Goal: Information Seeking & Learning: Learn about a topic

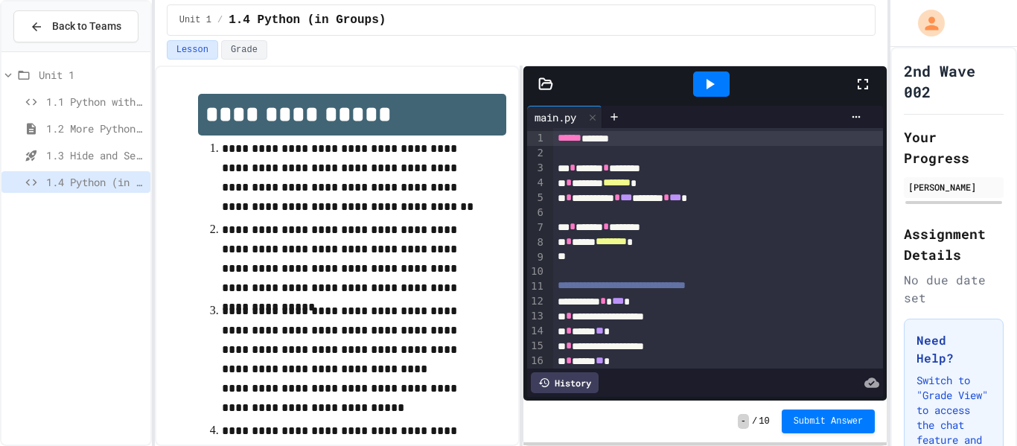
click at [859, 95] on div at bounding box center [870, 84] width 33 height 40
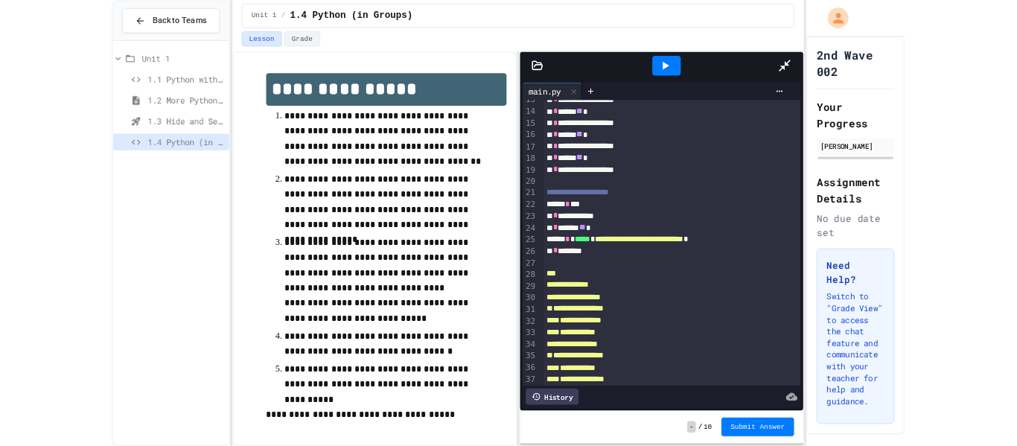
scroll to position [189, 0]
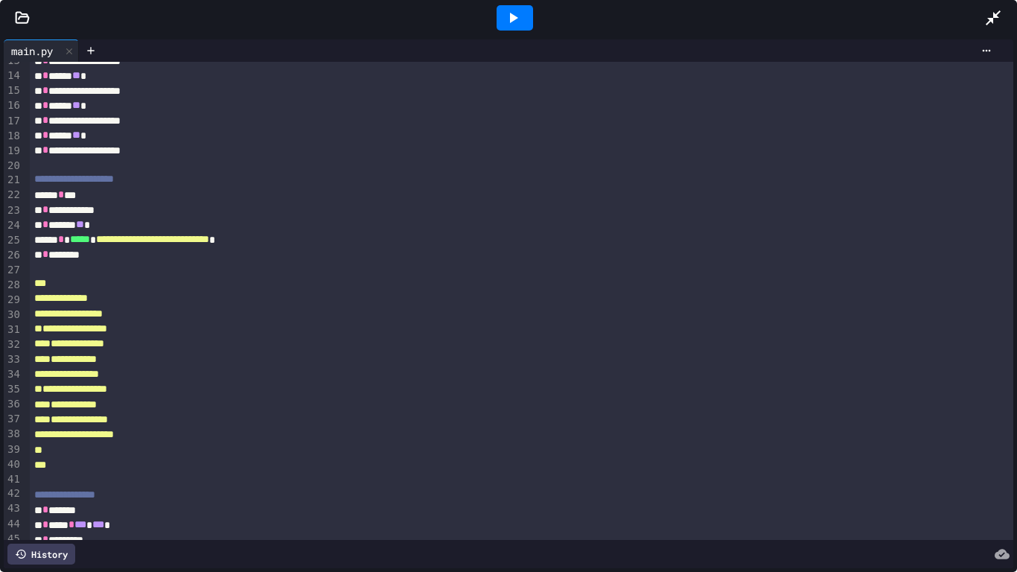
click at [997, 20] on icon at bounding box center [994, 18] width 18 height 18
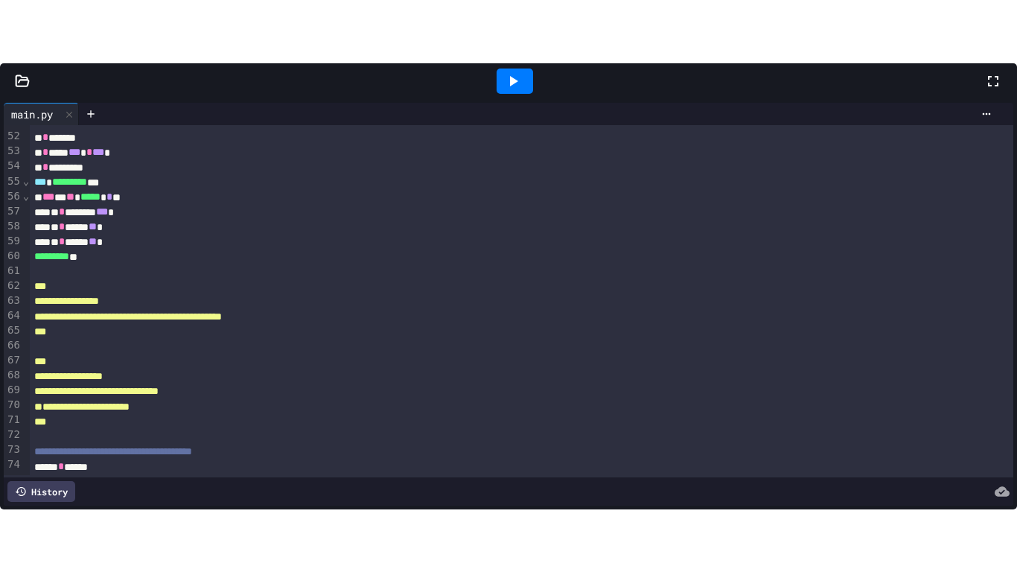
scroll to position [802, 0]
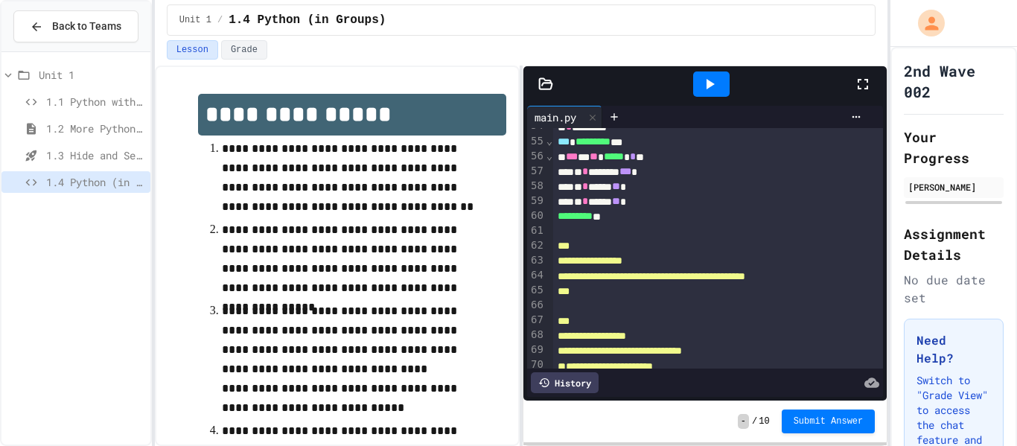
click at [880, 98] on div at bounding box center [870, 84] width 33 height 40
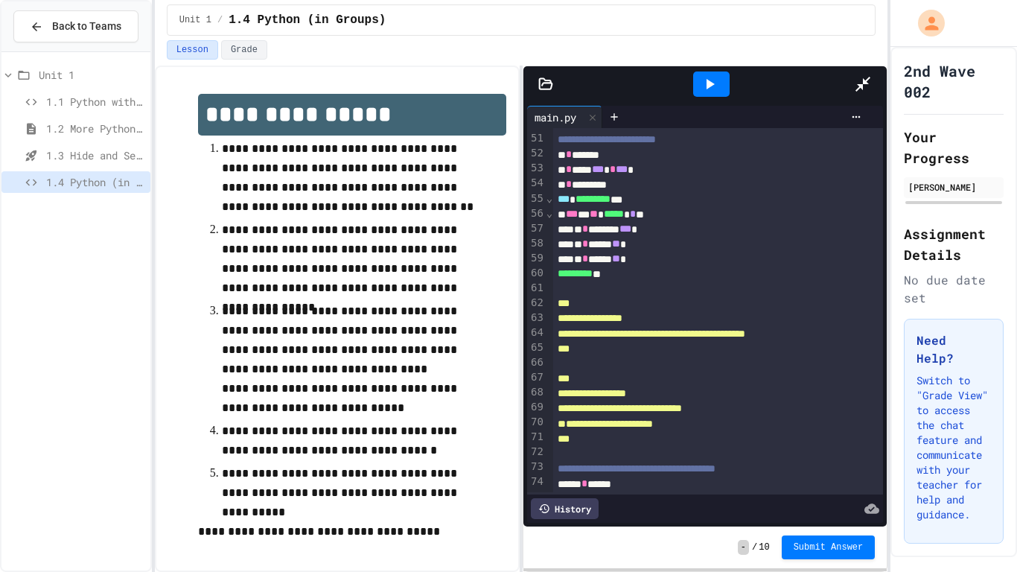
scroll to position [631, 0]
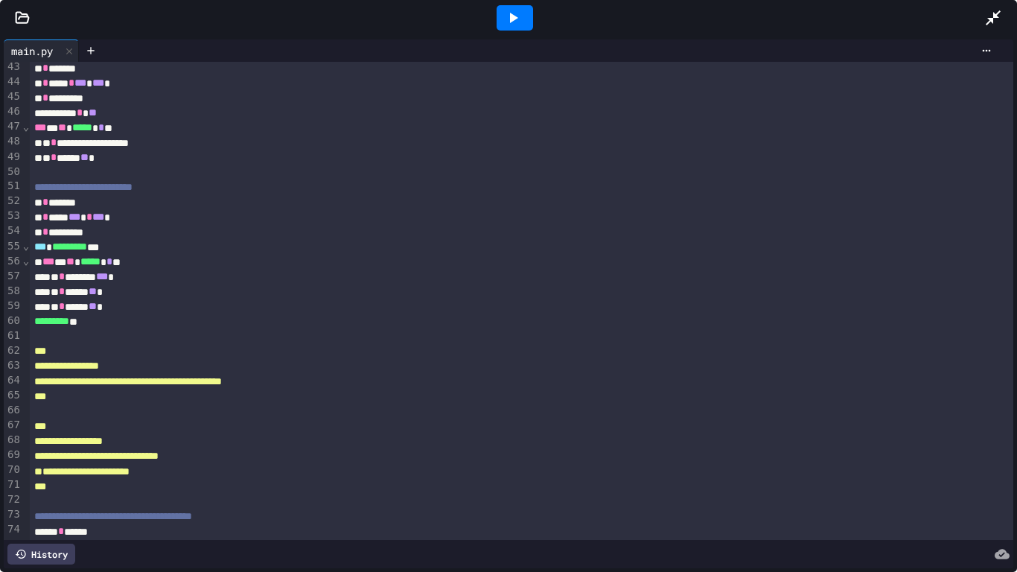
click at [501, 29] on div at bounding box center [515, 17] width 36 height 25
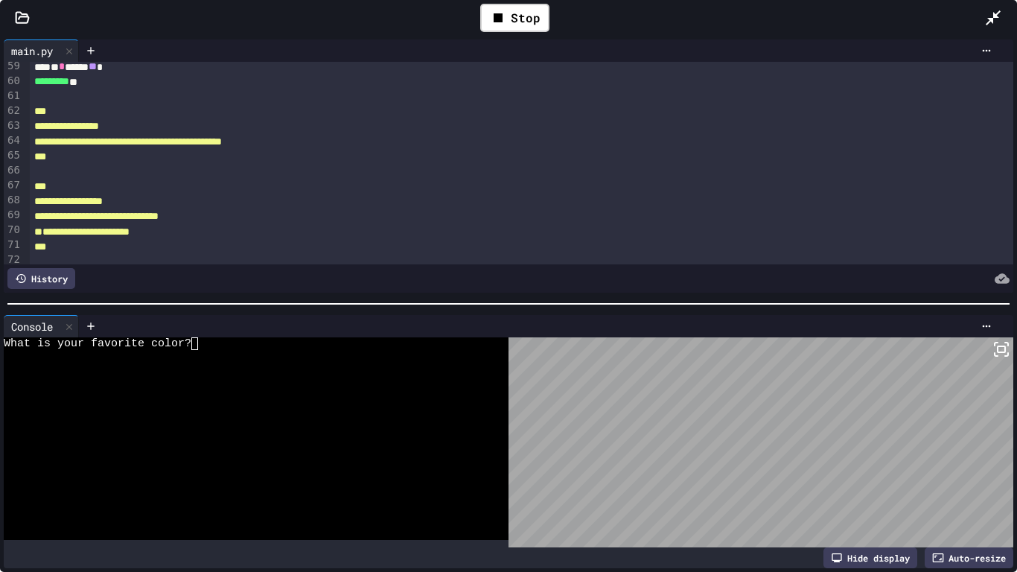
scroll to position [906, 0]
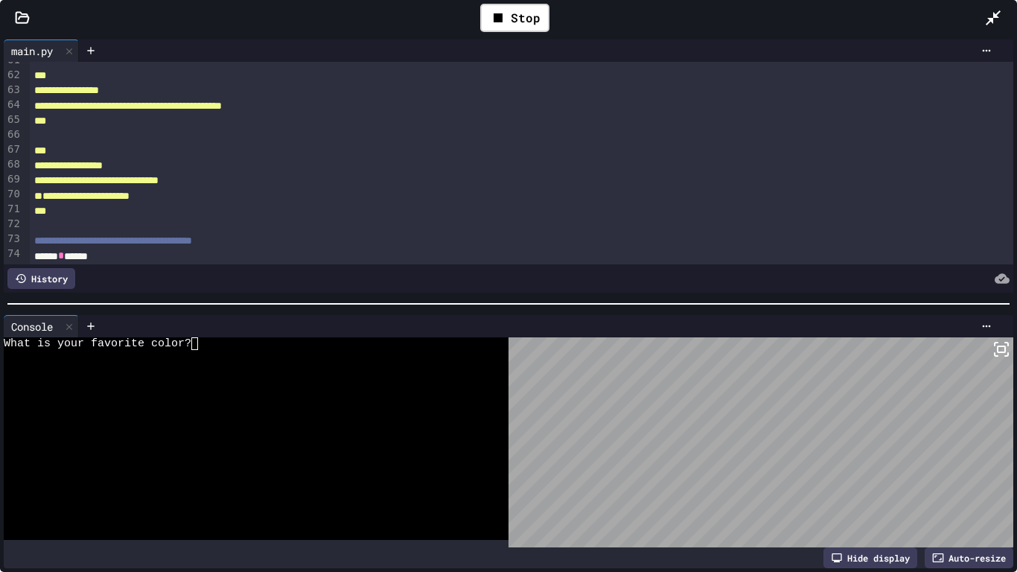
click at [225, 345] on div "What is your favorite color?" at bounding box center [248, 343] width 489 height 13
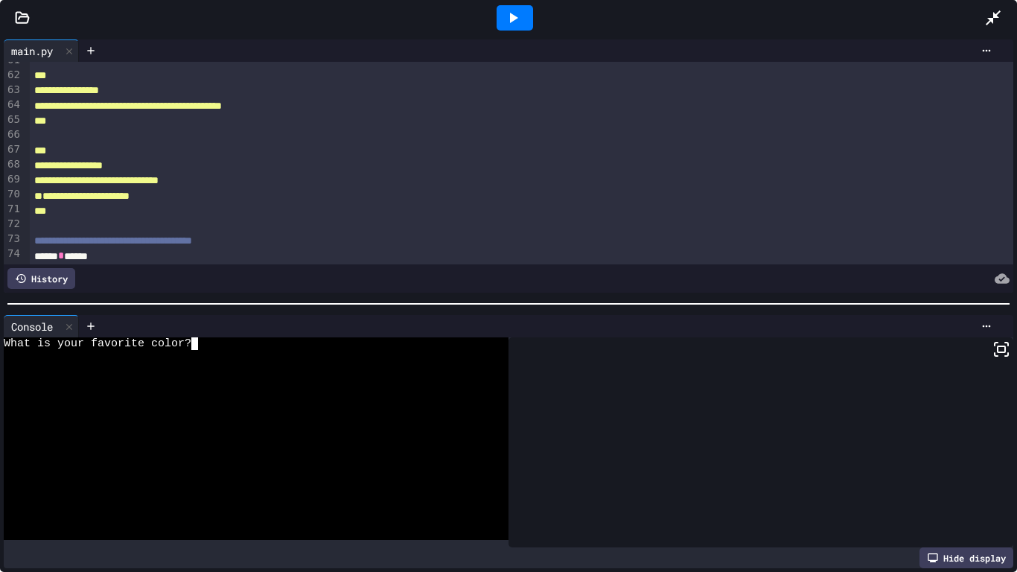
click at [512, 14] on icon at bounding box center [514, 18] width 8 height 10
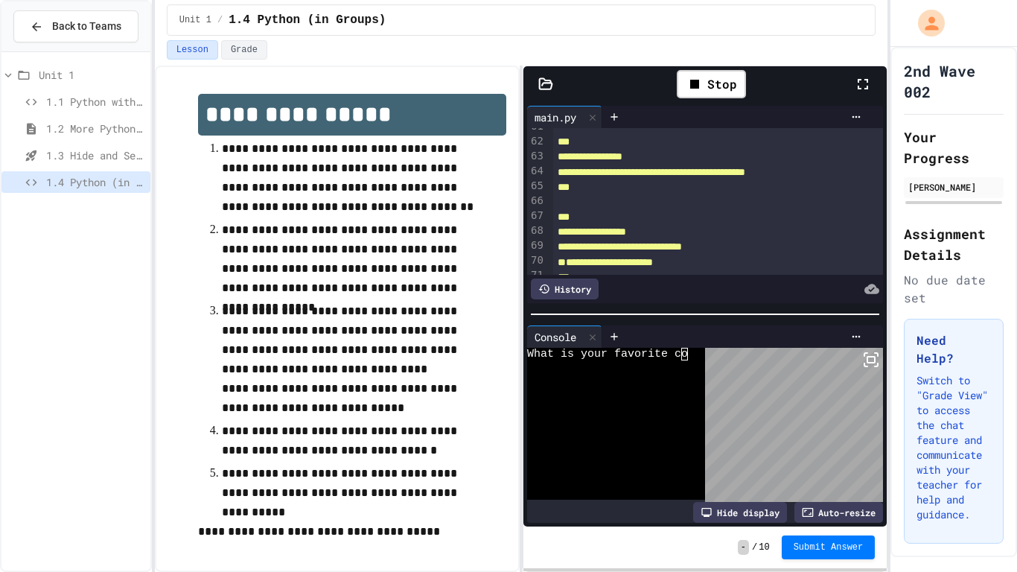
click at [858, 79] on icon at bounding box center [863, 84] width 18 height 18
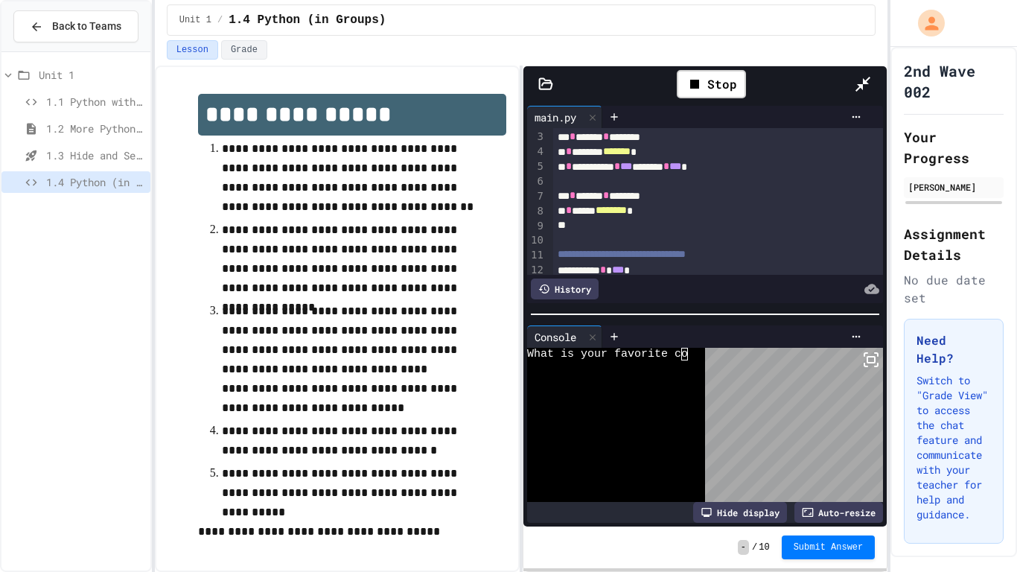
scroll to position [0, 0]
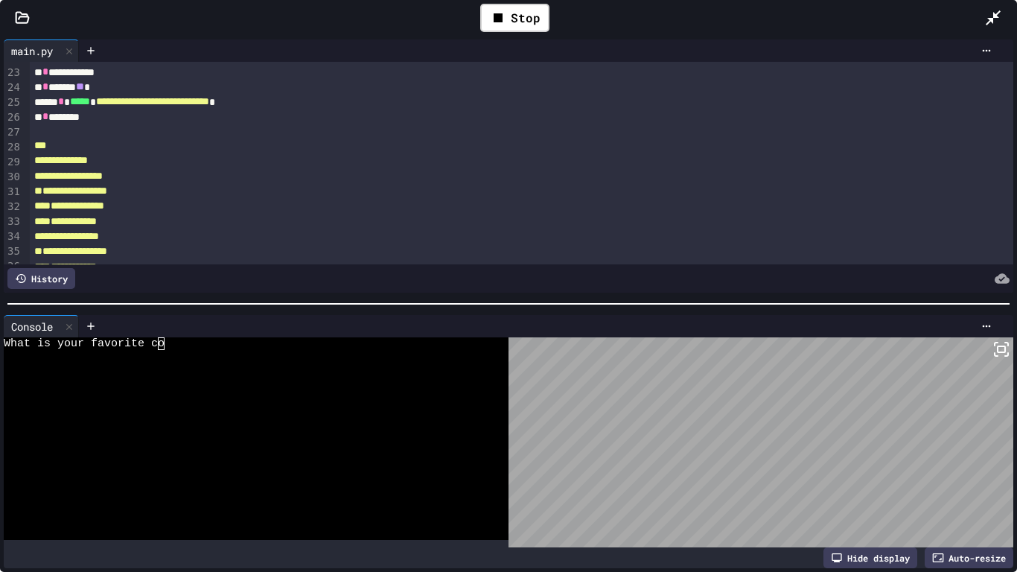
scroll to position [331, 0]
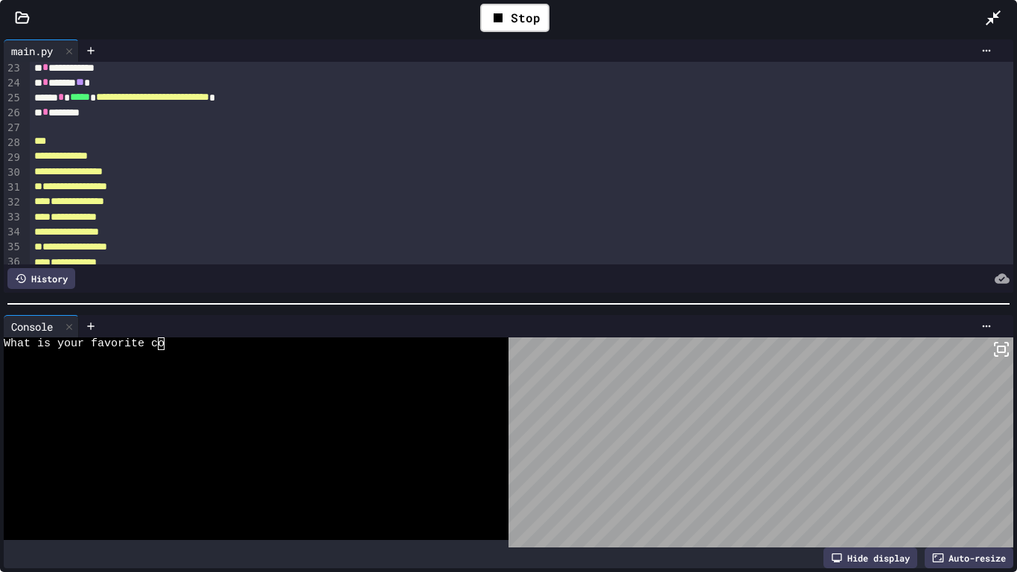
click at [975, 12] on div "Stop" at bounding box center [515, 17] width 940 height 43
click at [996, 28] on div at bounding box center [1001, 17] width 33 height 43
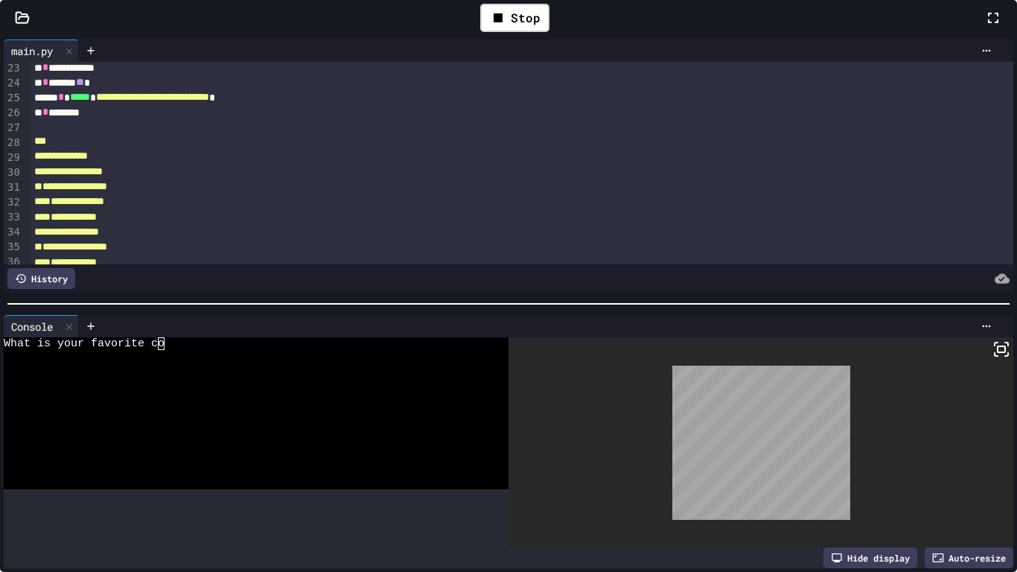
scroll to position [17, 0]
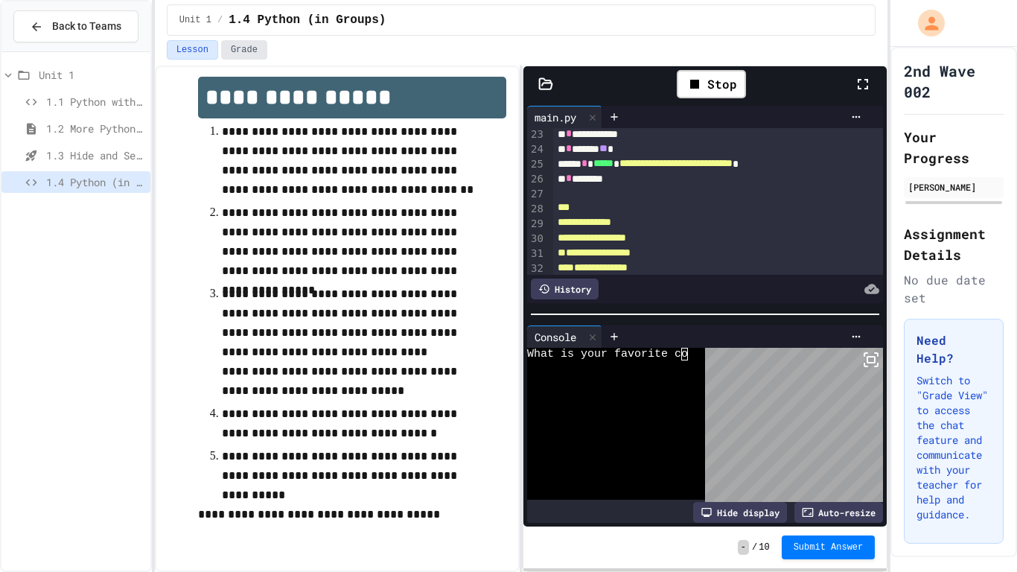
click at [237, 47] on button "Grade" at bounding box center [244, 49] width 46 height 19
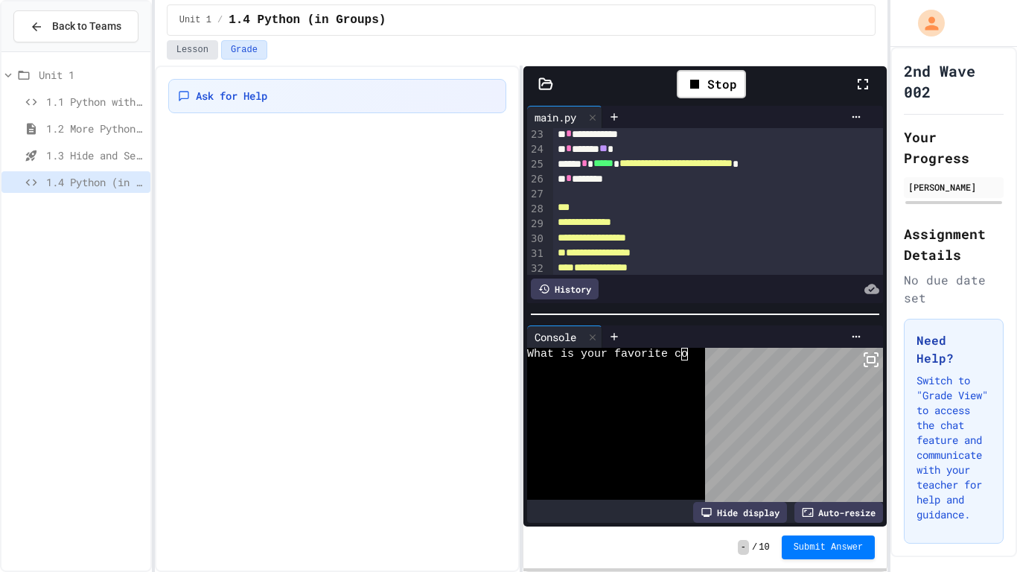
click at [191, 51] on button "Lesson" at bounding box center [192, 49] width 51 height 19
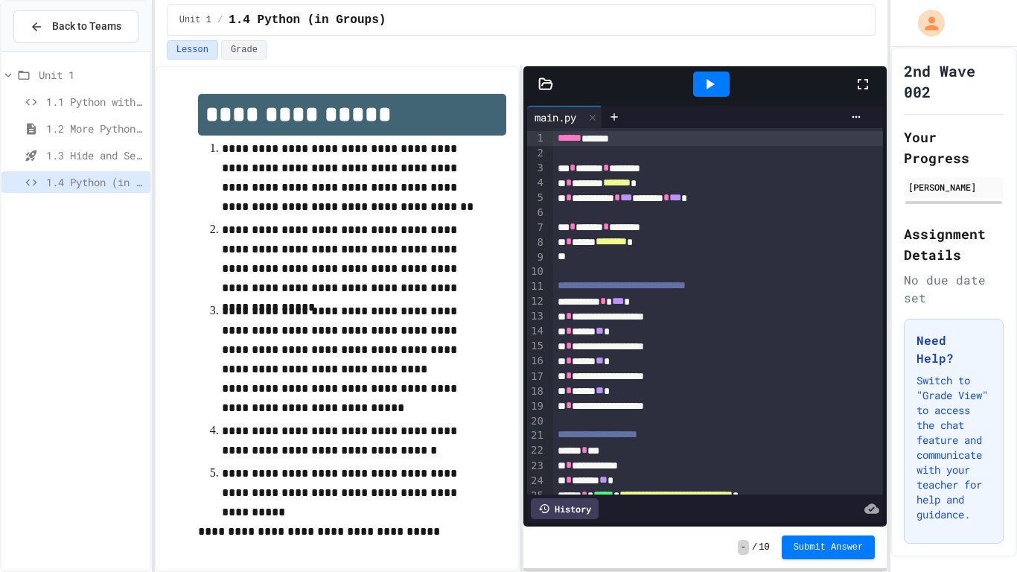
click at [846, 76] on div at bounding box center [711, 84] width 286 height 40
click at [856, 80] on icon at bounding box center [863, 84] width 18 height 18
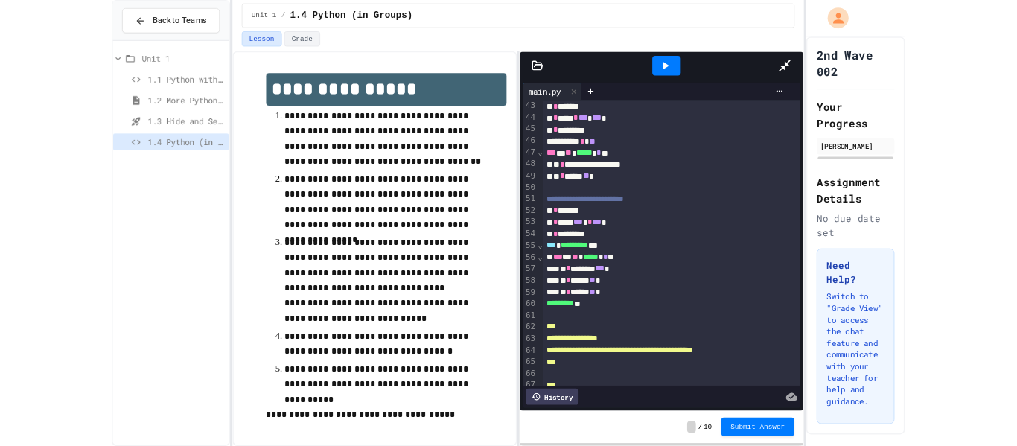
scroll to position [631, 0]
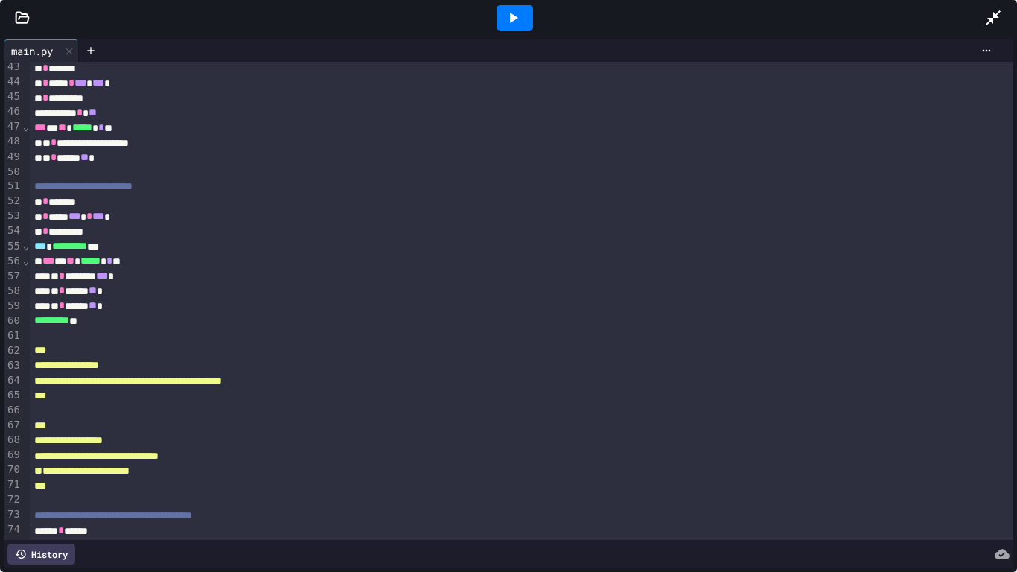
click at [996, 22] on icon at bounding box center [994, 18] width 18 height 18
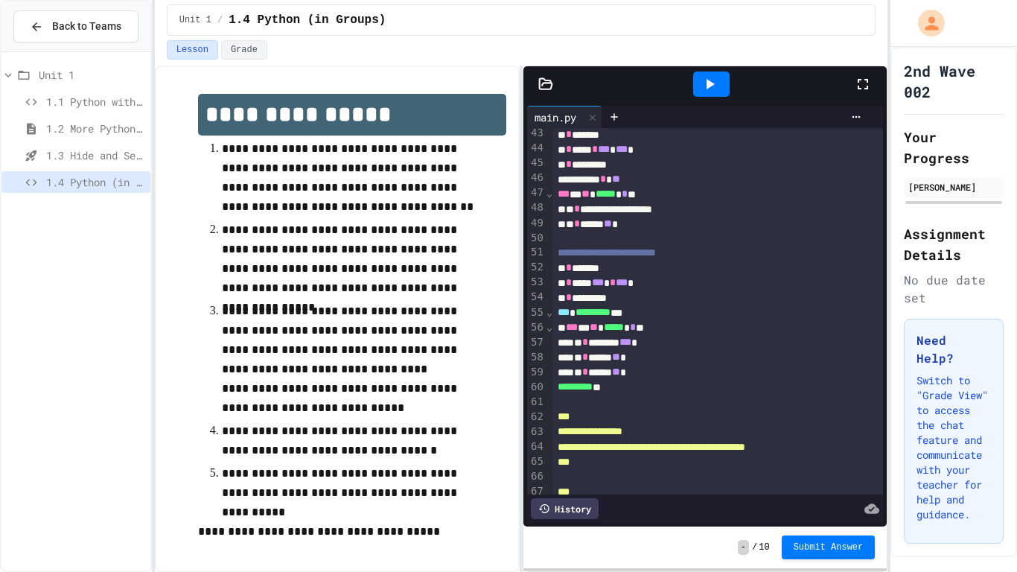
click at [862, 89] on icon at bounding box center [863, 84] width 10 height 10
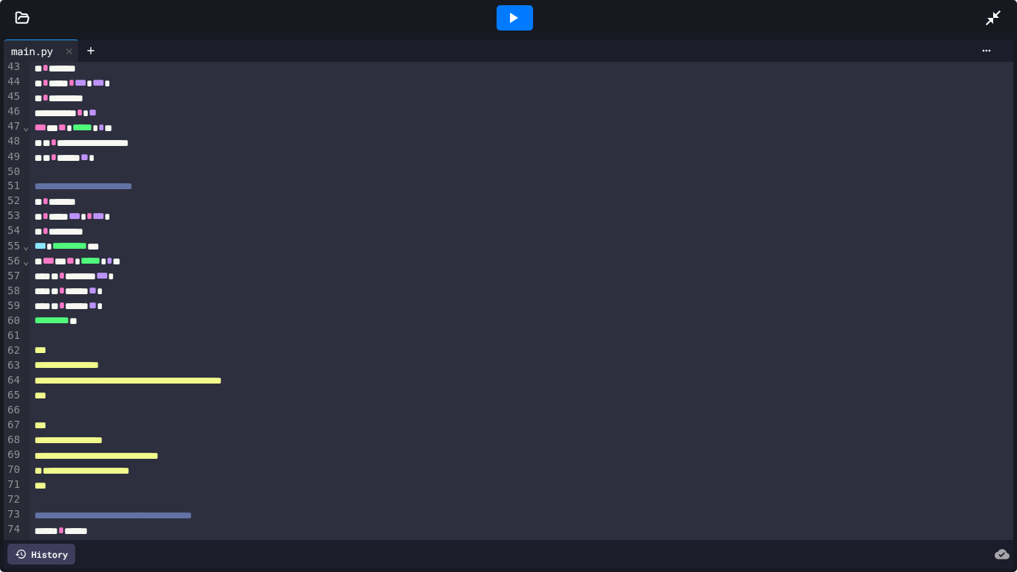
click at [990, 28] on div at bounding box center [1001, 18] width 33 height 40
